Goal: Navigation & Orientation: Find specific page/section

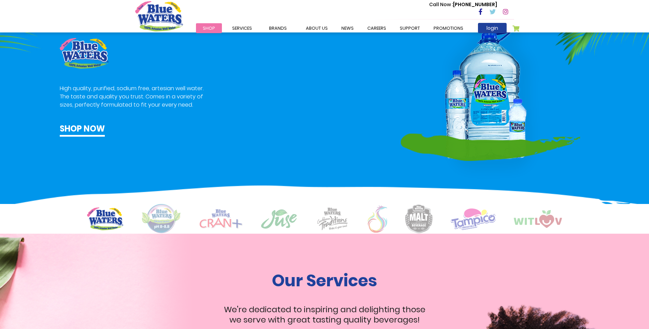
scroll to position [546, 0]
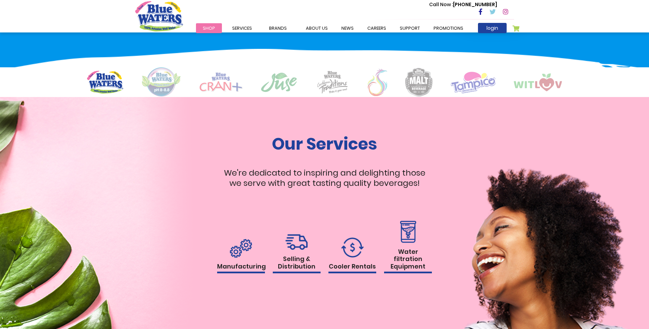
click at [157, 84] on img at bounding box center [161, 82] width 40 height 30
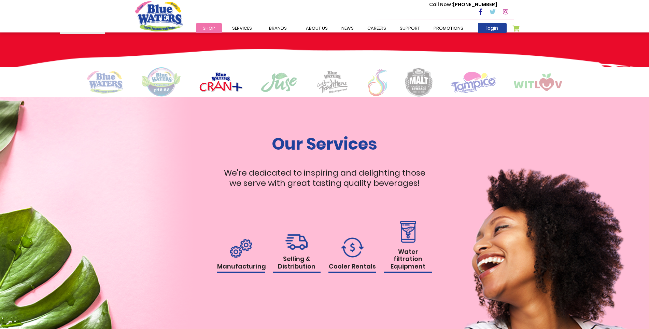
click at [162, 87] on img at bounding box center [161, 82] width 40 height 30
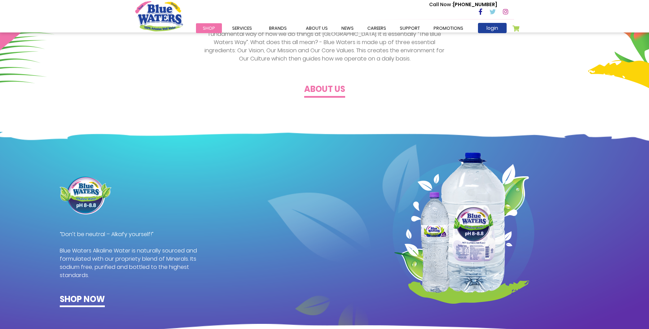
scroll to position [178, 0]
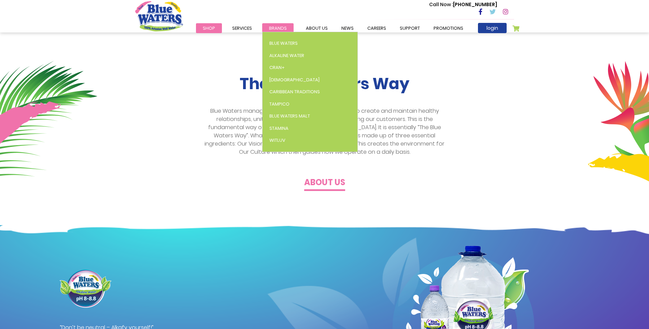
click at [277, 27] on span "Brands" at bounding box center [278, 28] width 18 height 6
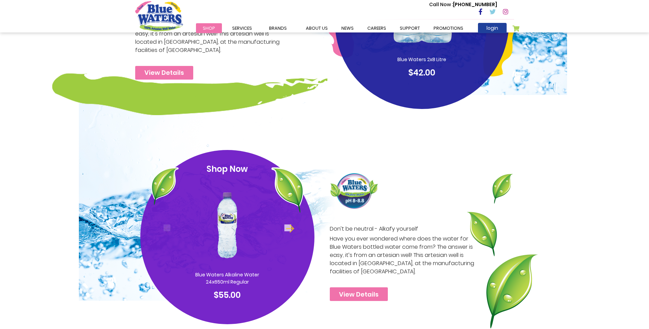
scroll to position [307, 0]
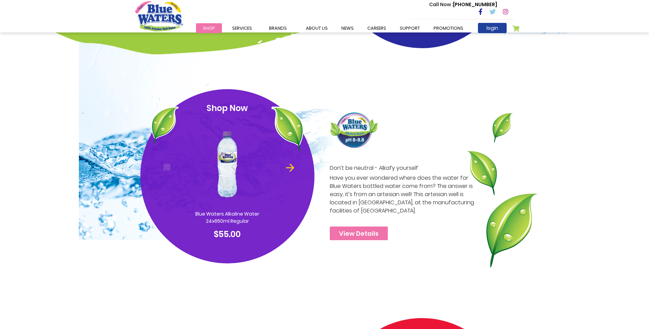
click at [291, 167] on button "Next" at bounding box center [287, 166] width 7 height 7
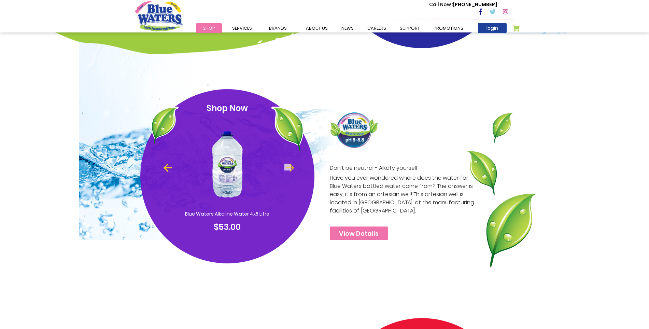
click at [165, 166] on button "Previous" at bounding box center [166, 166] width 7 height 7
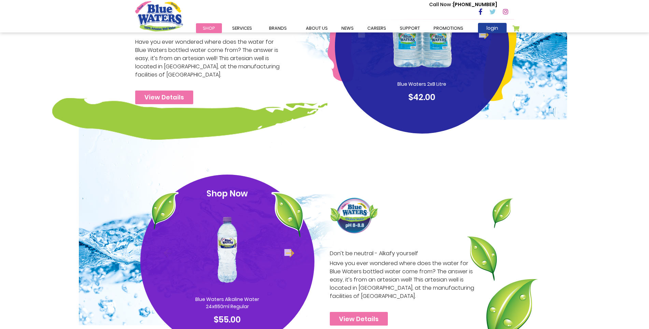
scroll to position [171, 0]
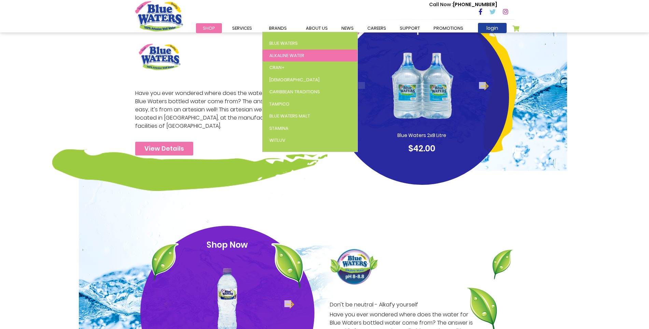
click at [278, 54] on span "Alkaline Water" at bounding box center [286, 55] width 35 height 6
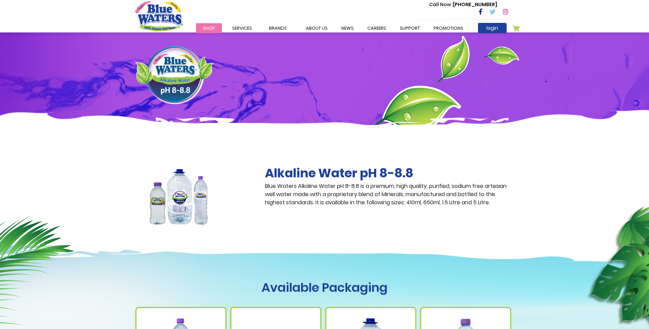
scroll to position [205, 0]
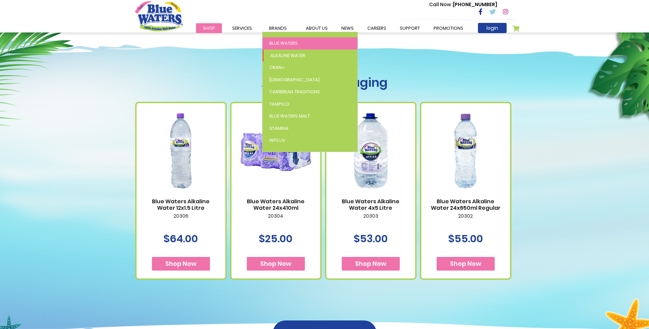
click at [277, 40] on span "Blue Waters" at bounding box center [283, 43] width 28 height 6
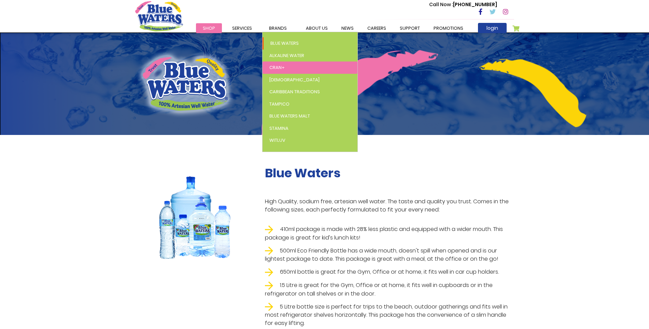
click at [280, 66] on span "Cran+" at bounding box center [276, 67] width 15 height 6
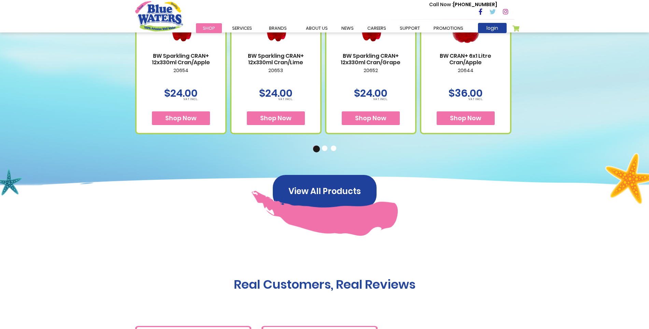
scroll to position [341, 0]
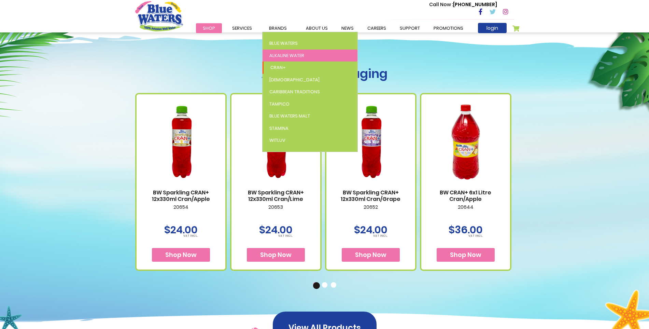
click at [274, 55] on span "Alkaline Water" at bounding box center [286, 55] width 35 height 6
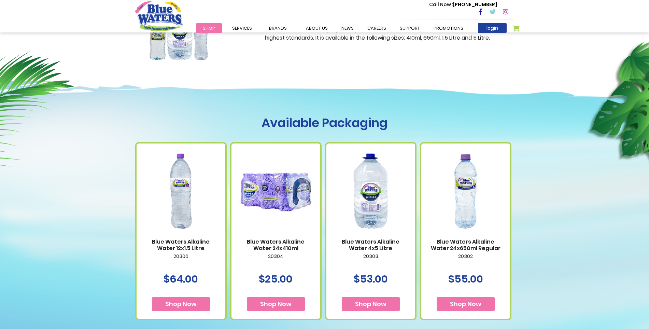
scroll to position [239, 0]
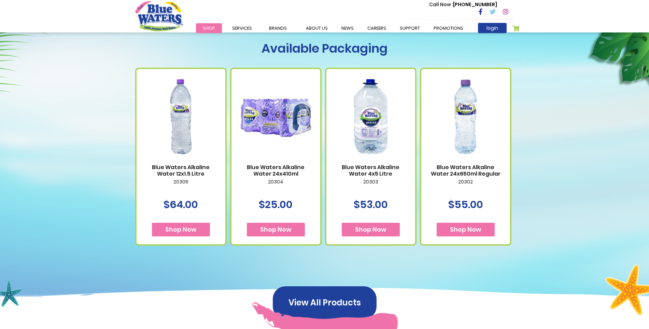
click at [445, 170] on link "Blue Waters Alkaline Water 24x650ml Regular" at bounding box center [465, 170] width 75 height 13
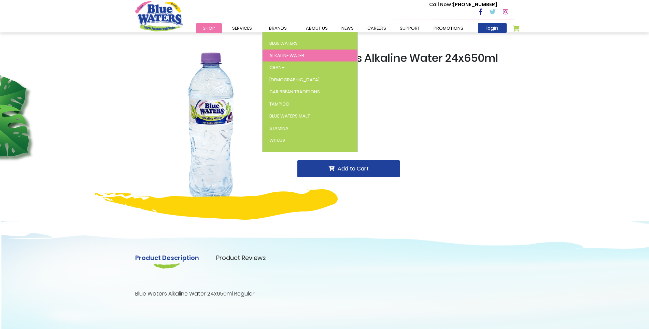
click at [281, 53] on span "Alkaline Water" at bounding box center [286, 55] width 35 height 6
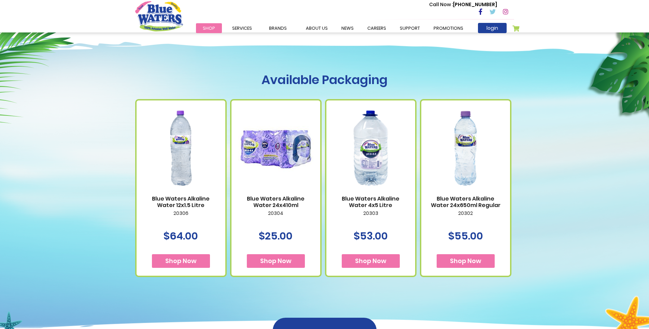
scroll to position [273, 0]
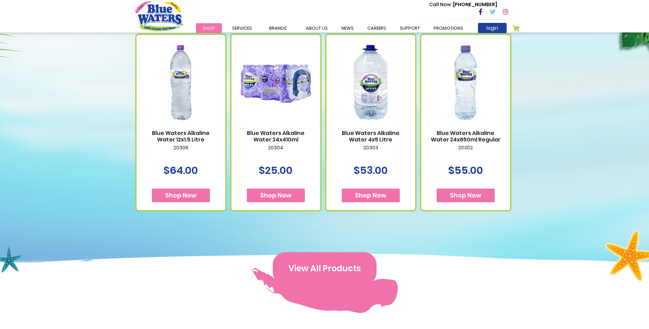
click at [291, 255] on button "View All Products" at bounding box center [325, 268] width 104 height 33
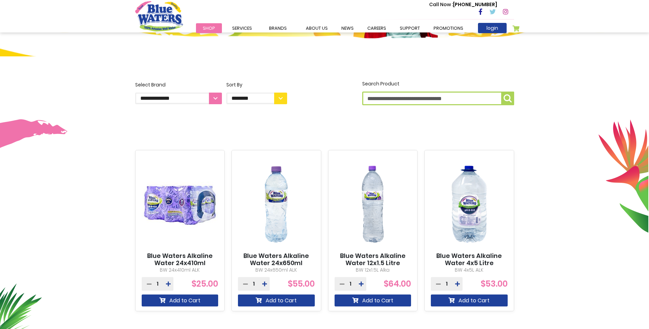
scroll to position [205, 0]
